Goal: Transaction & Acquisition: Purchase product/service

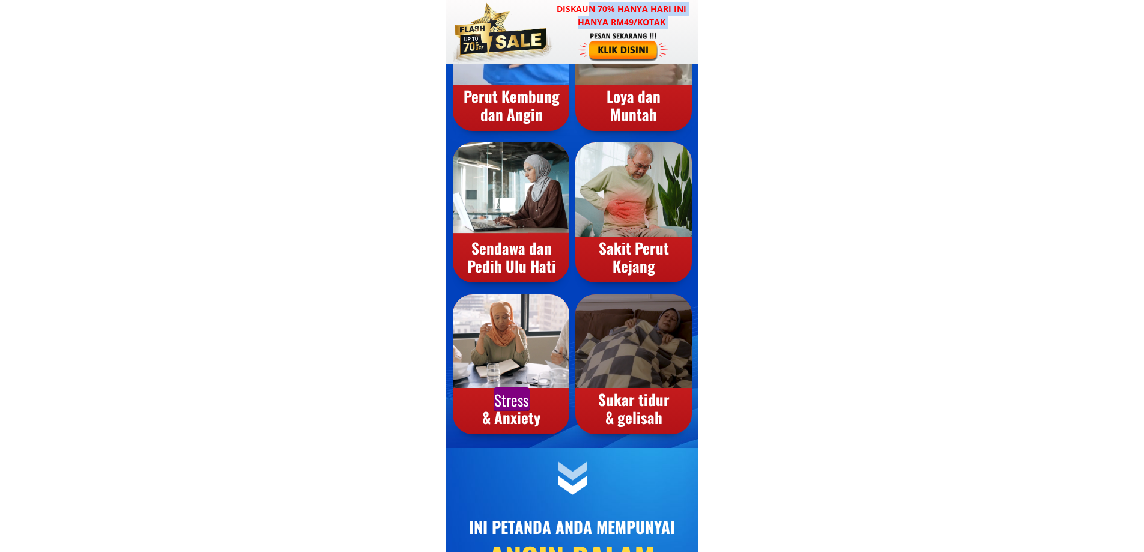
scroll to position [841, 0]
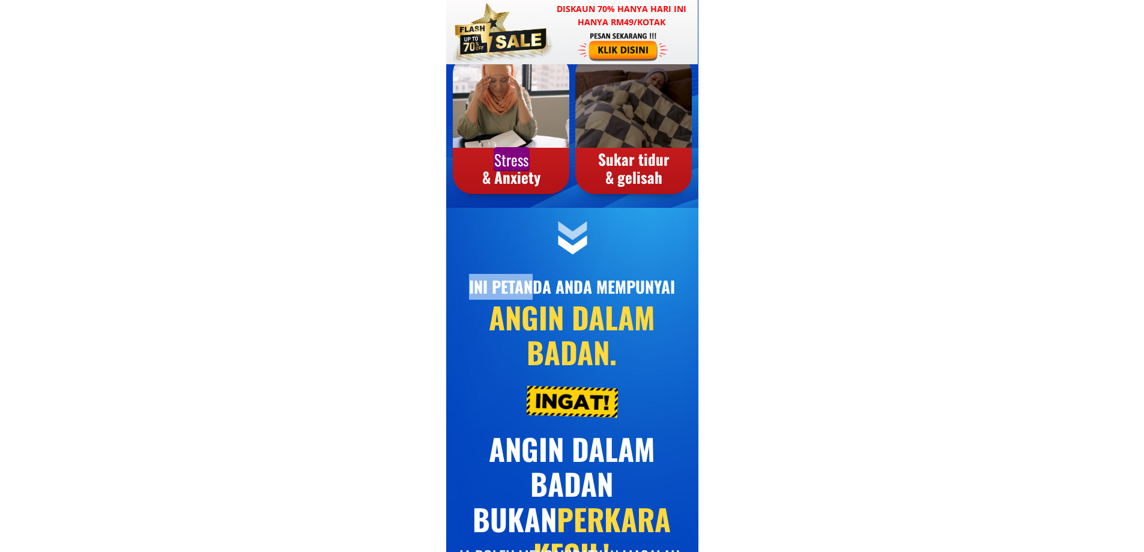
drag, startPoint x: 532, startPoint y: 294, endPoint x: 748, endPoint y: 447, distance: 264.5
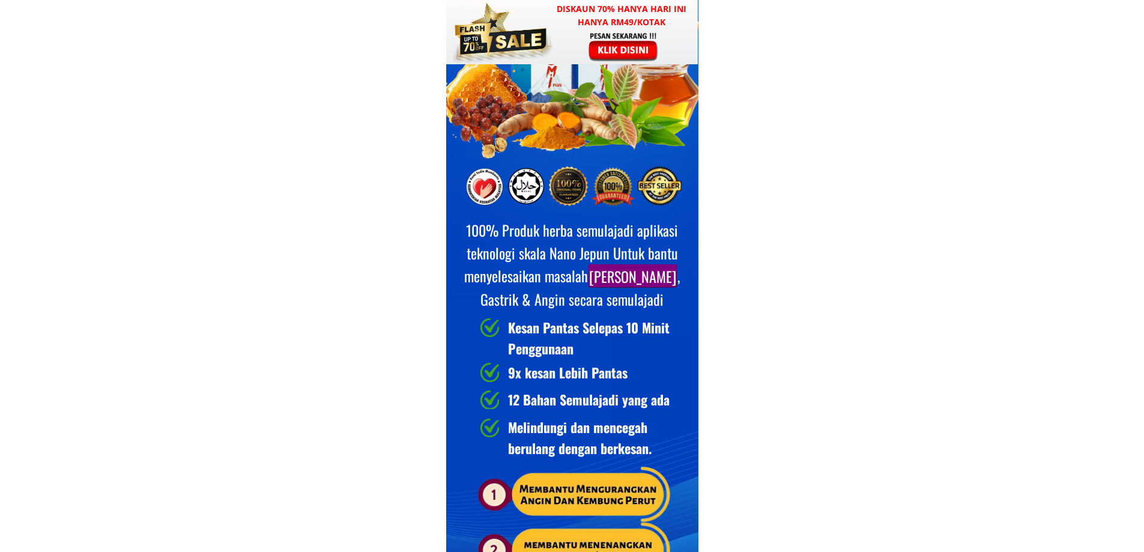
scroll to position [4564, 0]
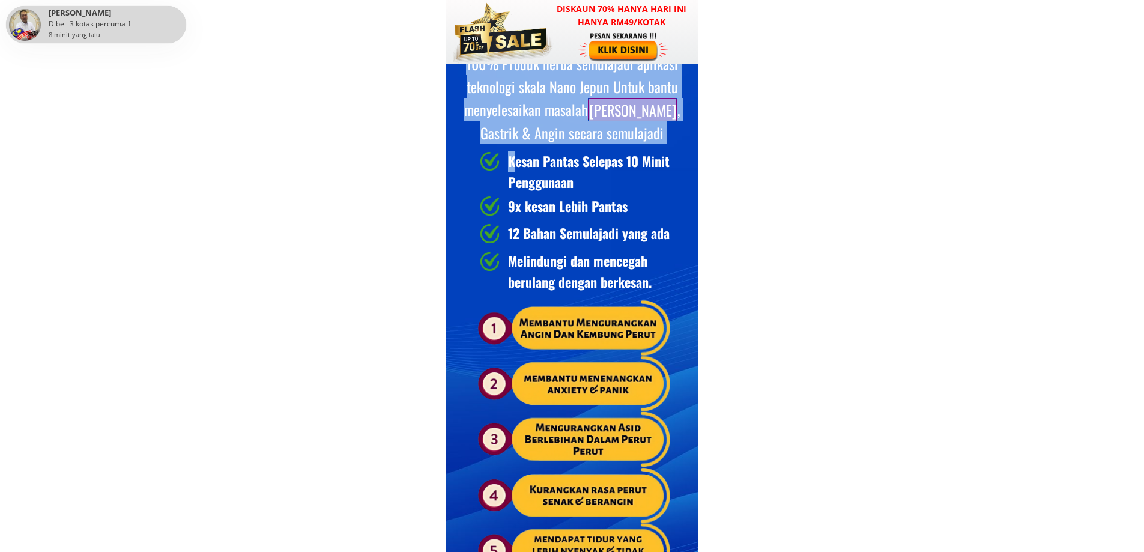
drag, startPoint x: 514, startPoint y: 163, endPoint x: 763, endPoint y: 416, distance: 354.6
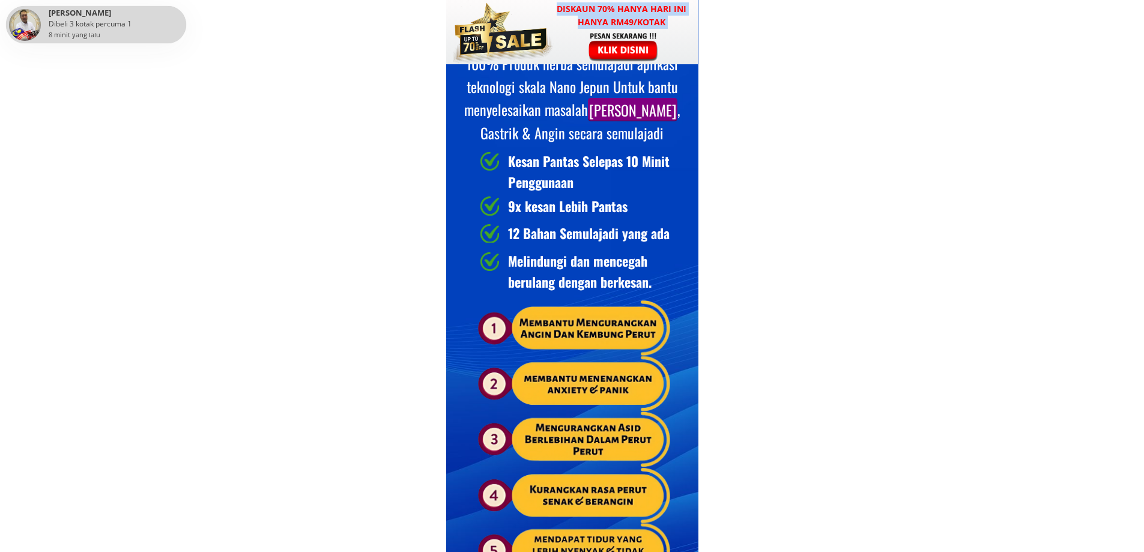
drag, startPoint x: 593, startPoint y: 1, endPoint x: 713, endPoint y: 82, distance: 144.1
